Goal: Obtain resource: Download file/media

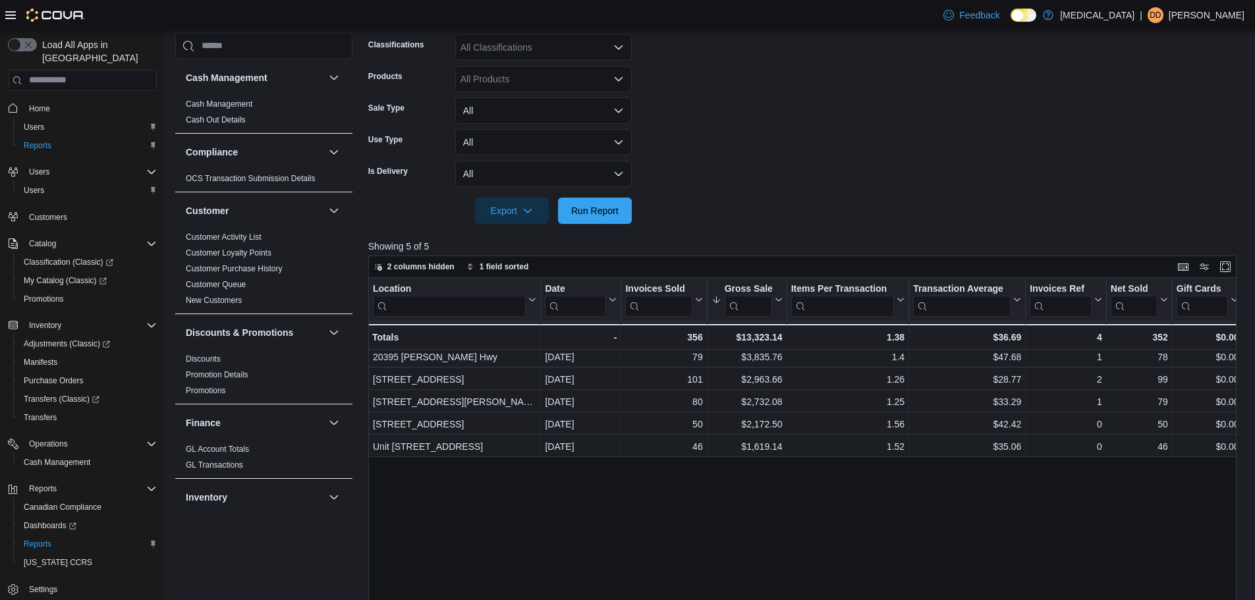
scroll to position [659, 0]
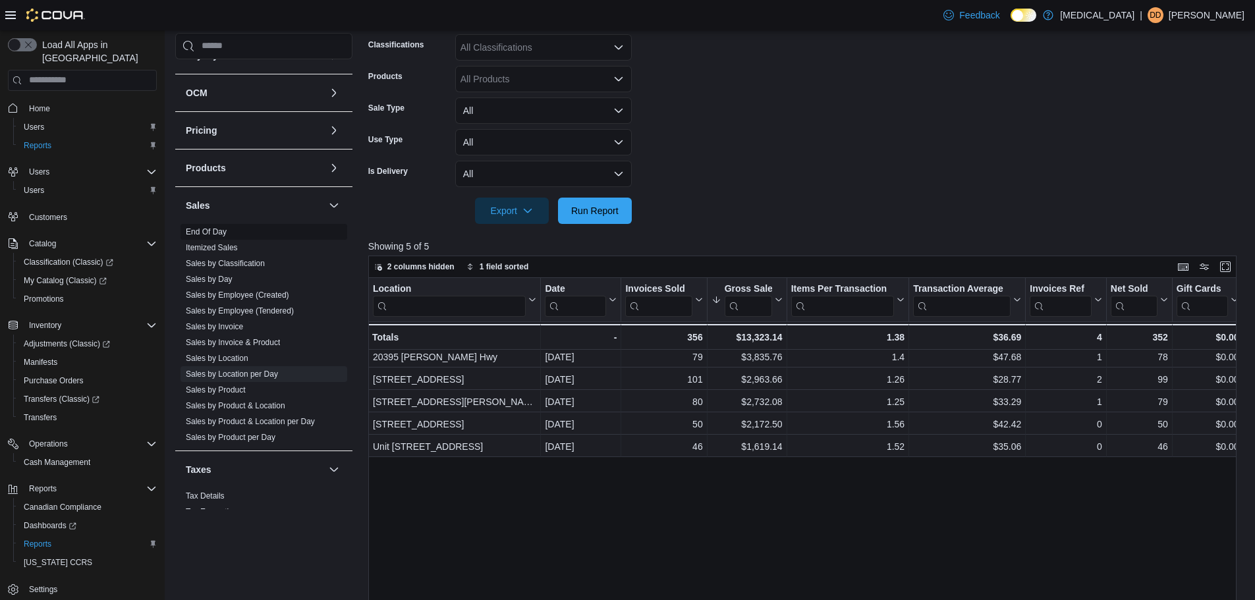
click at [198, 226] on span "End Of Day" at bounding box center [264, 232] width 167 height 16
click at [211, 237] on span "End Of Day" at bounding box center [264, 232] width 167 height 16
click at [206, 227] on span "End Of Day" at bounding box center [206, 232] width 41 height 11
click at [205, 229] on link "End Of Day" at bounding box center [206, 231] width 41 height 9
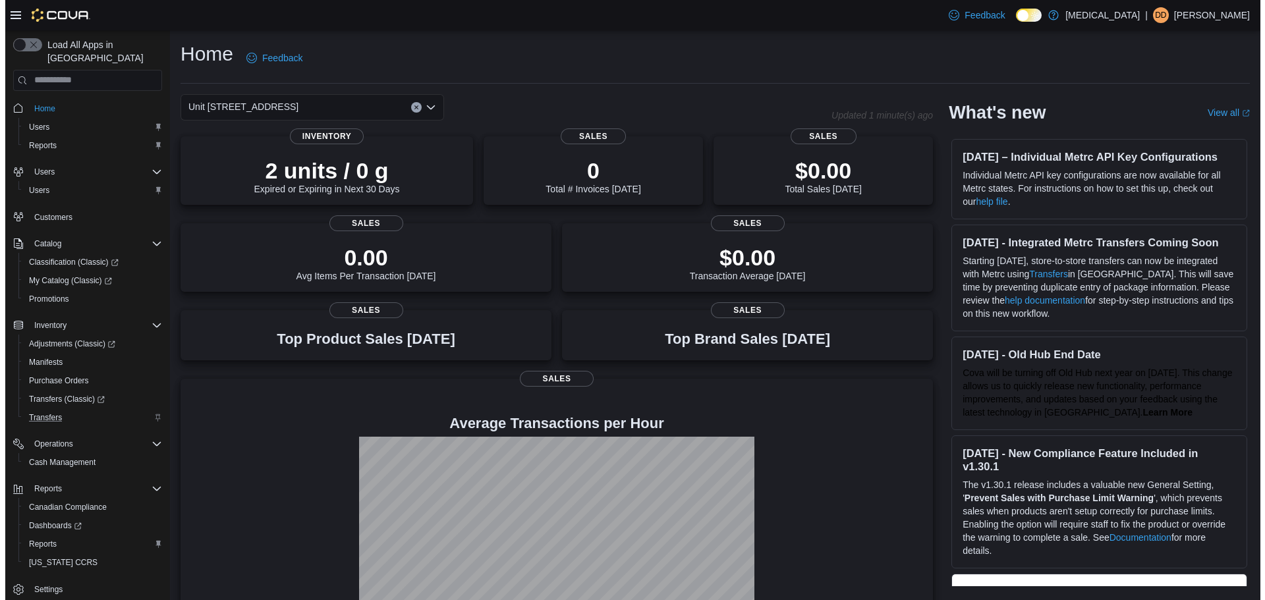
scroll to position [3, 0]
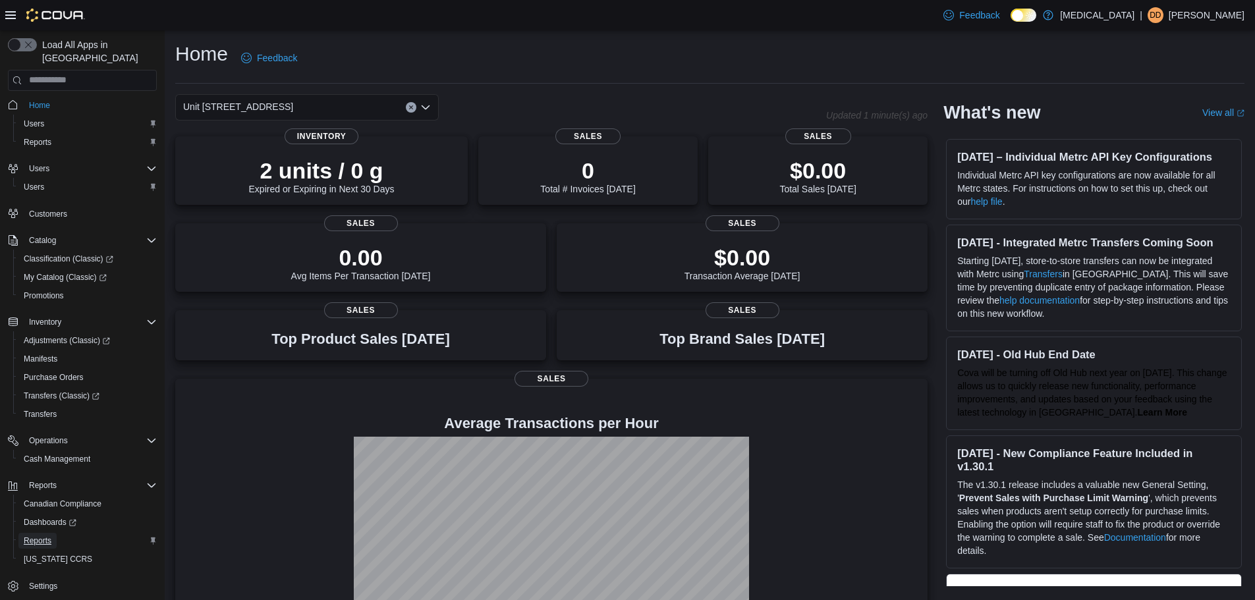
click at [41, 533] on span "Reports" at bounding box center [38, 541] width 28 height 16
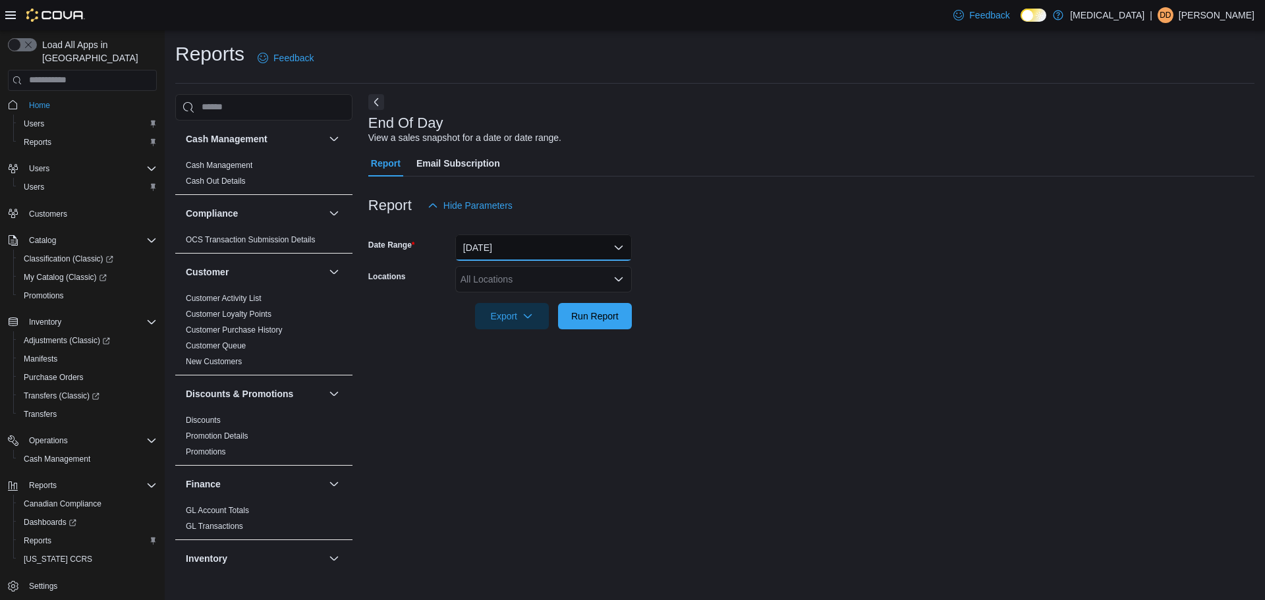
click at [559, 242] on button "[DATE]" at bounding box center [543, 248] width 177 height 26
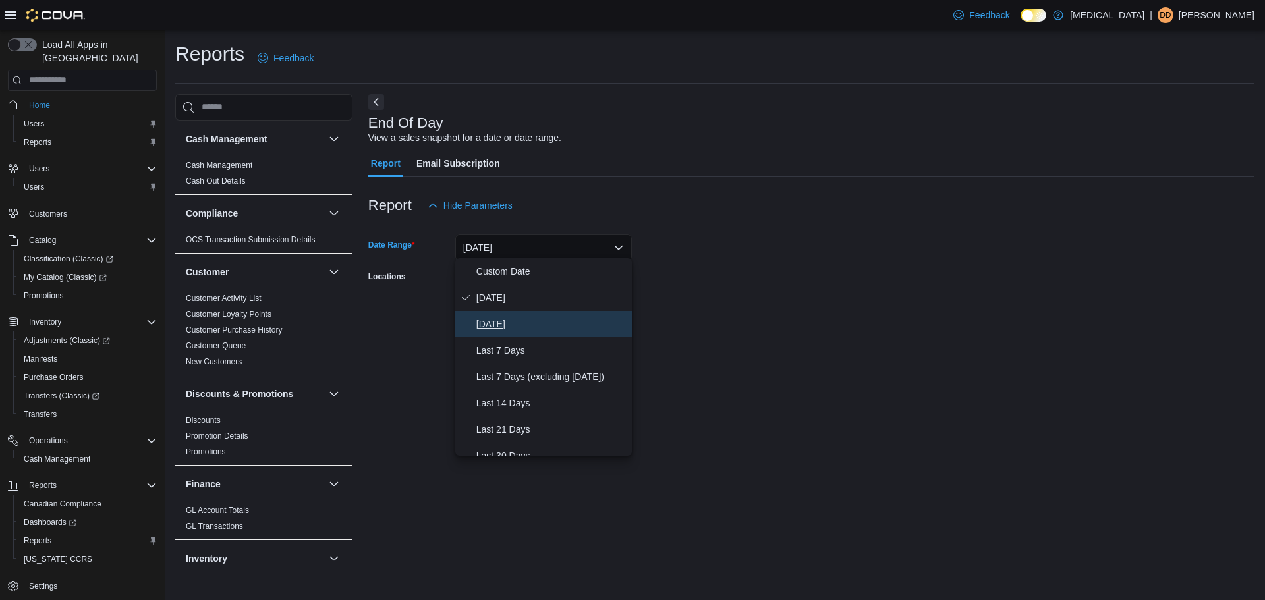
click at [521, 324] on span "Yesterday" at bounding box center [551, 324] width 150 height 16
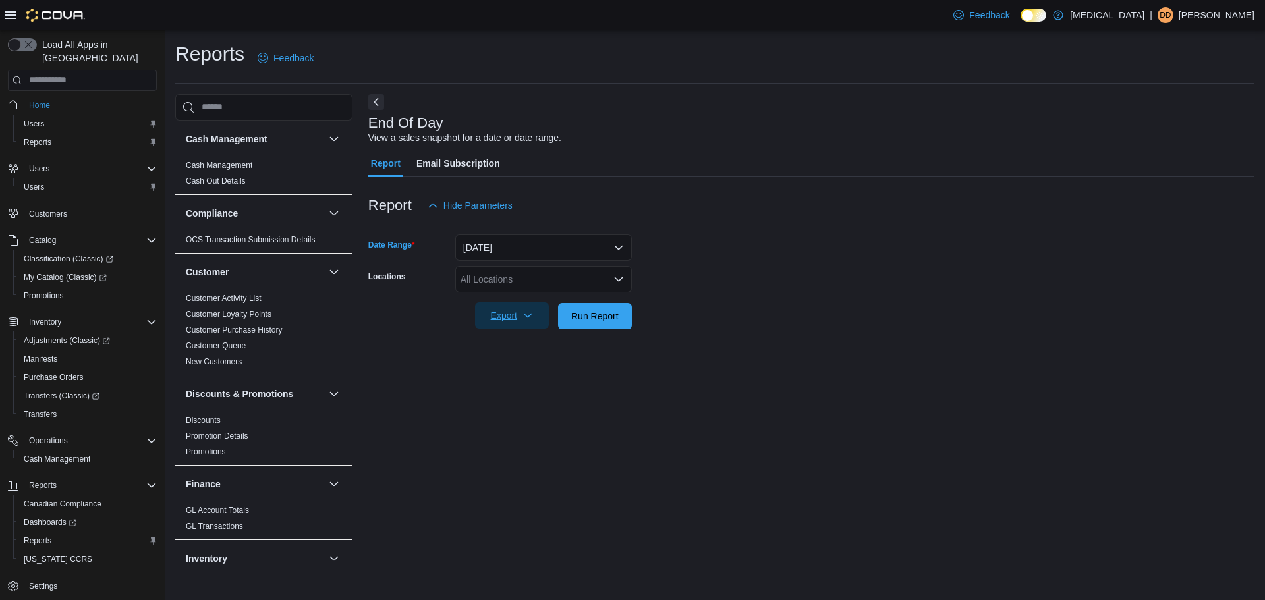
click at [520, 317] on span "Export" at bounding box center [512, 315] width 58 height 26
click at [526, 363] on span "Export to Pdf" at bounding box center [515, 366] width 59 height 11
drag, startPoint x: 526, startPoint y: 363, endPoint x: 779, endPoint y: 413, distance: 257.9
click at [779, 413] on body "Feedback Dark Mode Muse | Dd Diego de Azevedo Load All Apps in New Hub Home Use…" at bounding box center [632, 300] width 1265 height 600
click at [569, 277] on div "All Locations" at bounding box center [543, 279] width 177 height 26
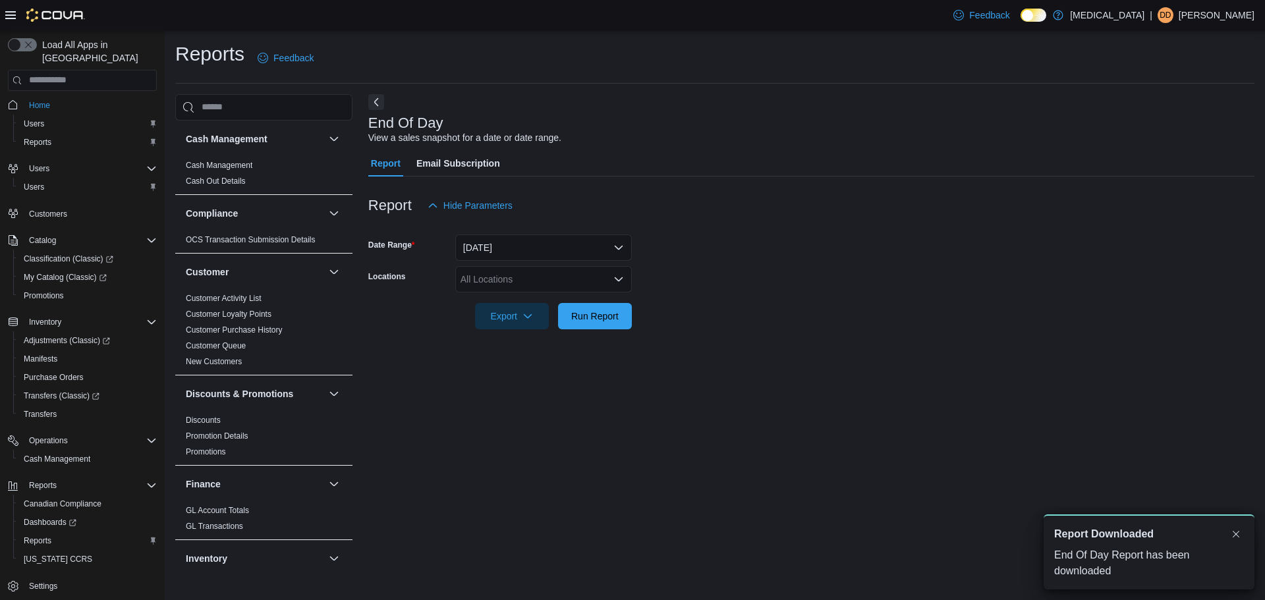
click at [495, 268] on div "All Locations" at bounding box center [543, 279] width 177 height 26
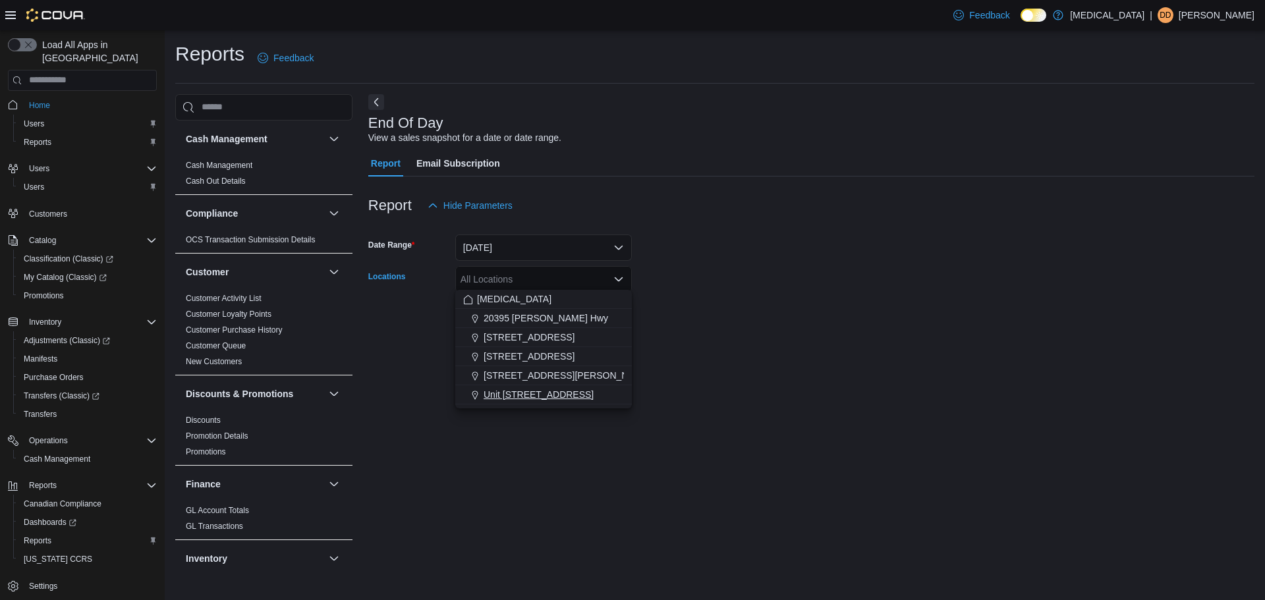
click at [527, 387] on button "Unit [STREET_ADDRESS]" at bounding box center [543, 394] width 177 height 19
click at [398, 430] on div "End Of Day View a sales snapshot for a date or date range. Report Email Subscri…" at bounding box center [811, 332] width 886 height 476
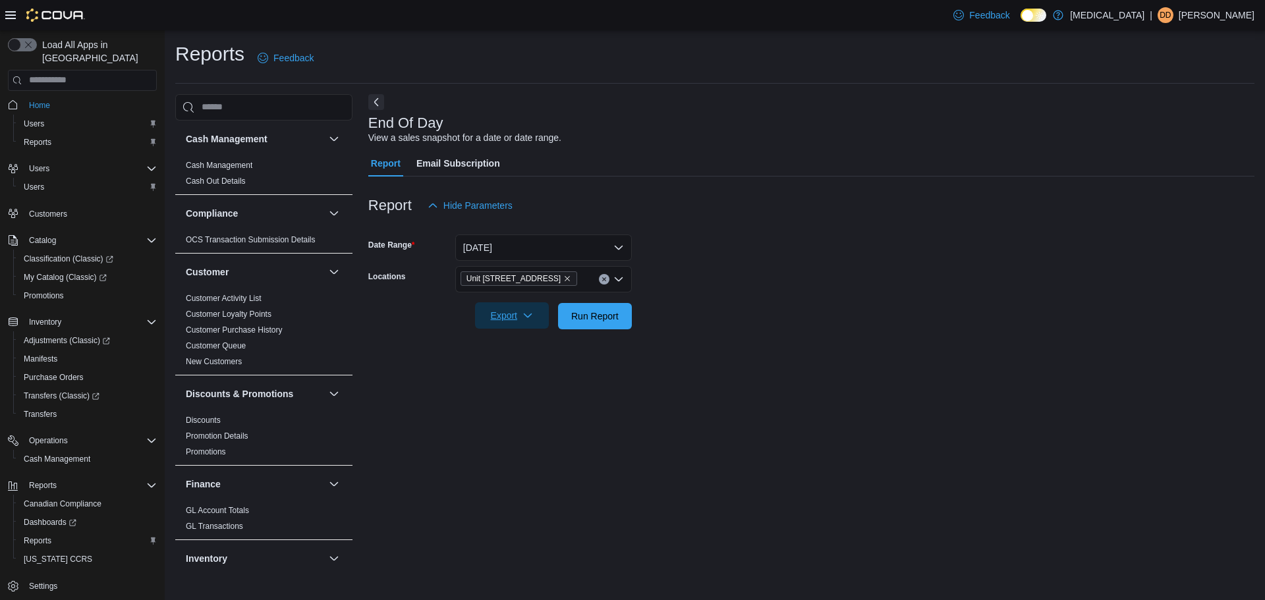
click at [533, 310] on span "Export" at bounding box center [512, 315] width 58 height 26
click at [520, 362] on span "Export to Pdf" at bounding box center [515, 366] width 59 height 11
